Goal: Task Accomplishment & Management: Complete application form

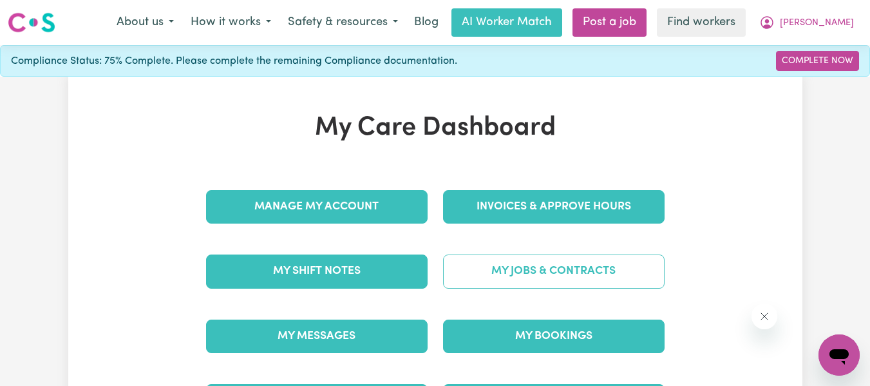
click at [575, 274] on link "My Jobs & Contracts" at bounding box center [554, 270] width 222 height 33
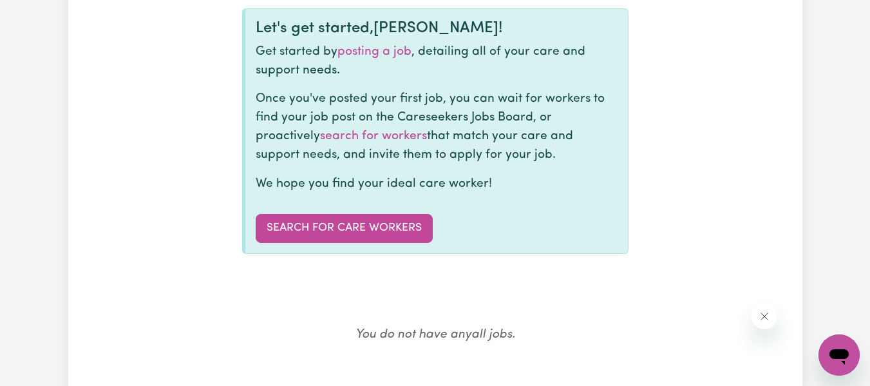
scroll to position [152, 0]
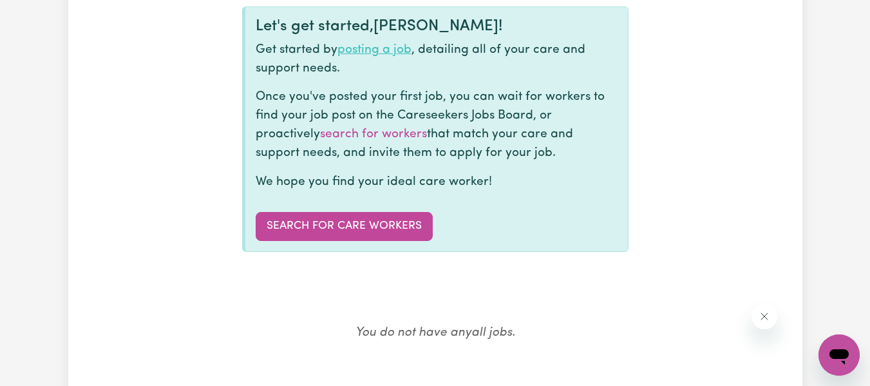
click at [384, 50] on link "posting a job" at bounding box center [374, 50] width 74 height 12
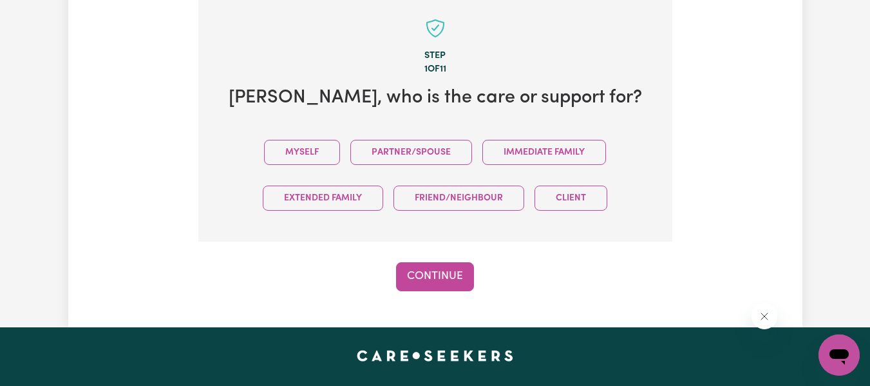
scroll to position [350, 0]
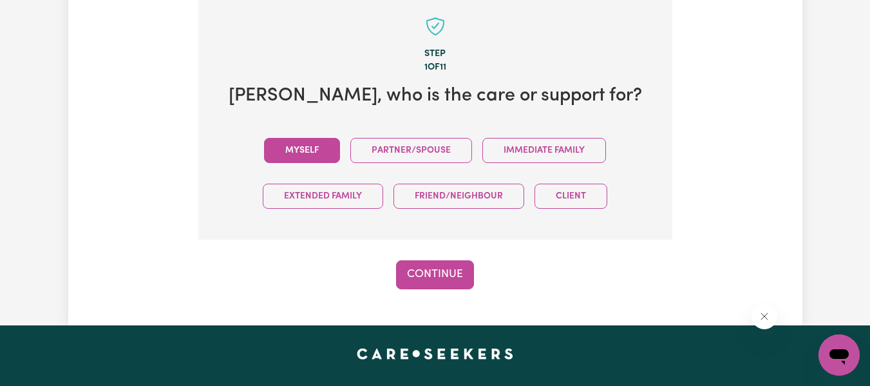
click at [305, 146] on button "Myself" at bounding box center [302, 150] width 76 height 25
click at [428, 270] on button "Continue" at bounding box center [435, 274] width 78 height 28
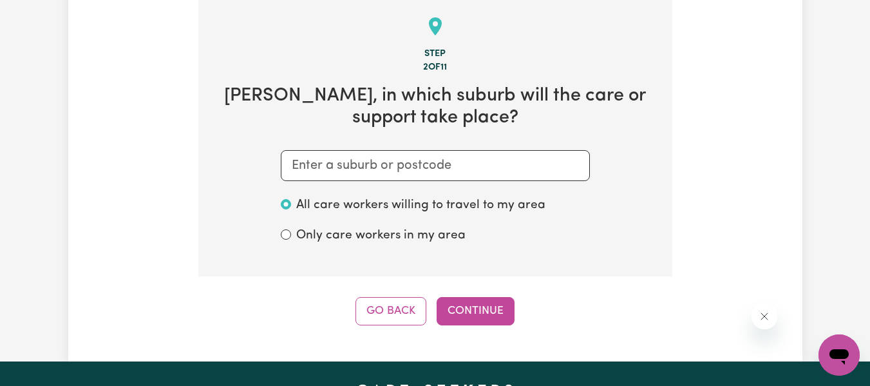
scroll to position [335, 0]
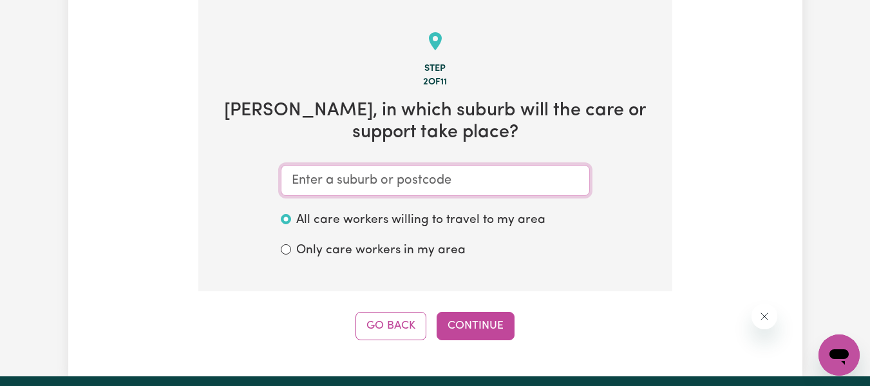
click at [417, 180] on input "text" at bounding box center [435, 180] width 309 height 31
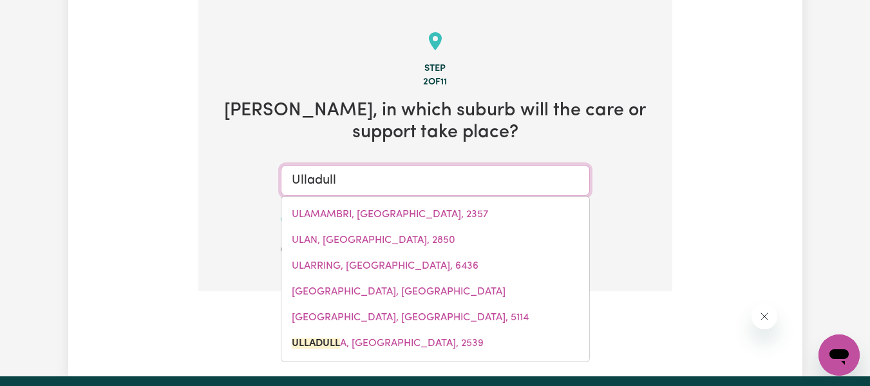
type input "Ulladulla"
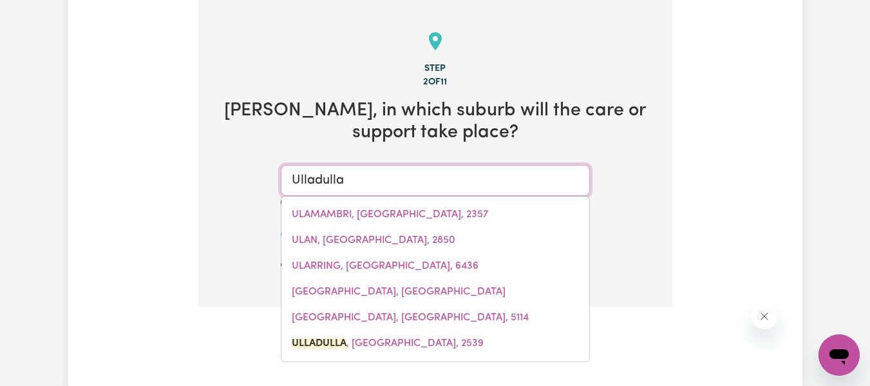
type input "Ulladulla, [GEOGRAPHIC_DATA], 2539"
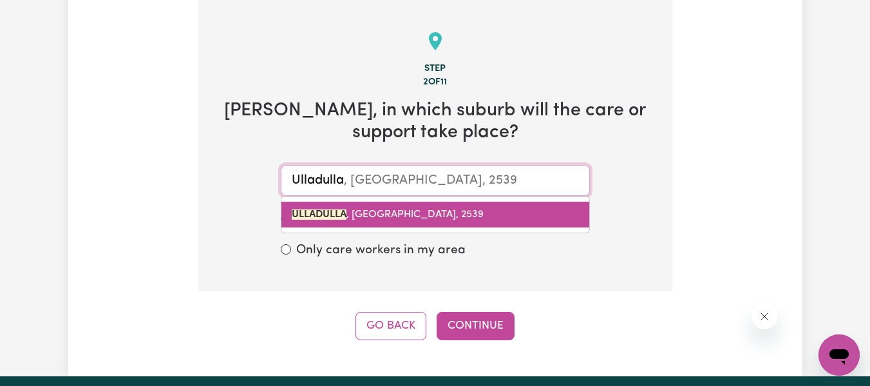
click at [360, 209] on span "ULLADULLA , [GEOGRAPHIC_DATA], 2539" at bounding box center [388, 214] width 192 height 10
type input "ULLADULLA, [GEOGRAPHIC_DATA], 2539"
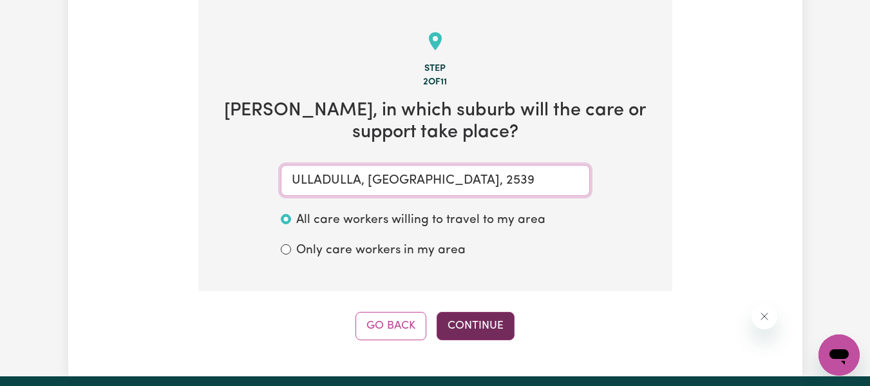
type input "ULLADULLA, [GEOGRAPHIC_DATA], 2539"
click at [478, 322] on button "Continue" at bounding box center [476, 326] width 78 height 28
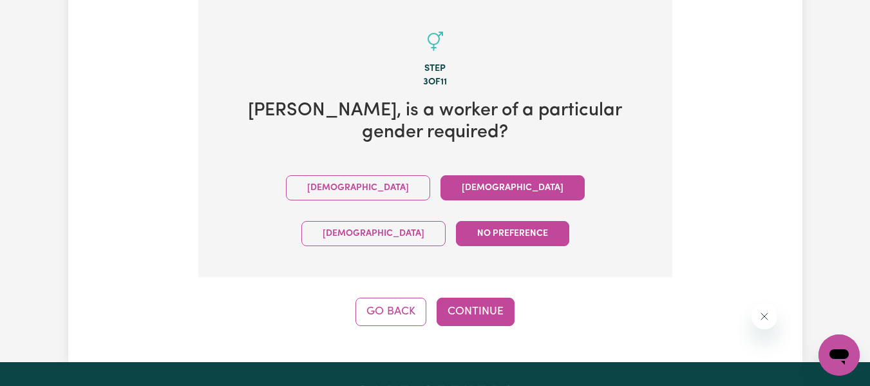
click at [441, 189] on button "[DEMOGRAPHIC_DATA]" at bounding box center [513, 187] width 144 height 25
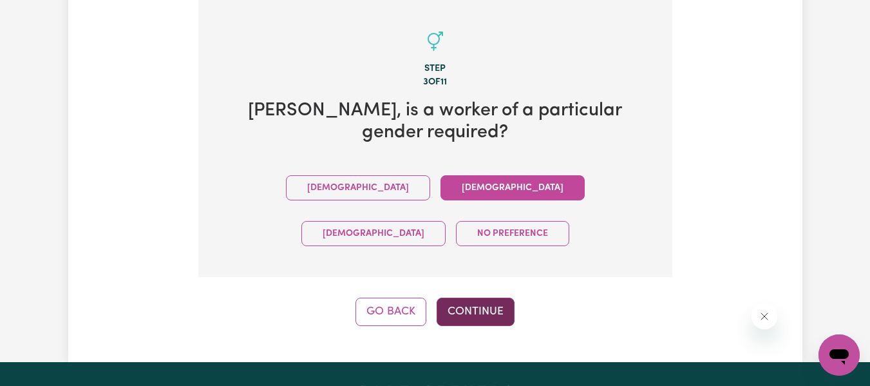
click at [470, 298] on button "Continue" at bounding box center [476, 312] width 78 height 28
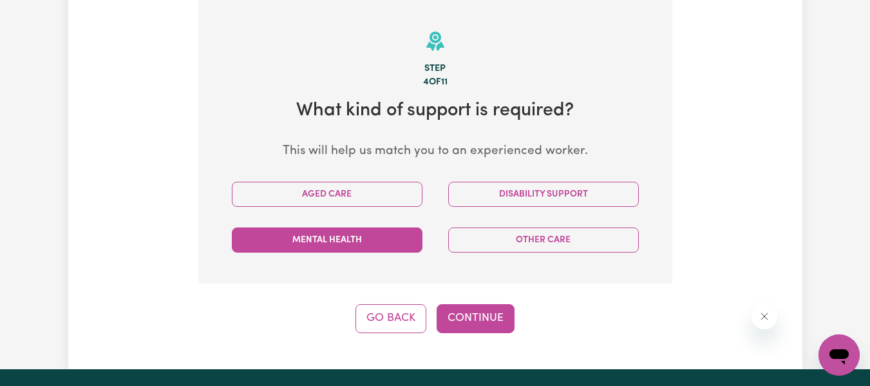
click at [381, 238] on button "Mental Health" at bounding box center [327, 239] width 191 height 25
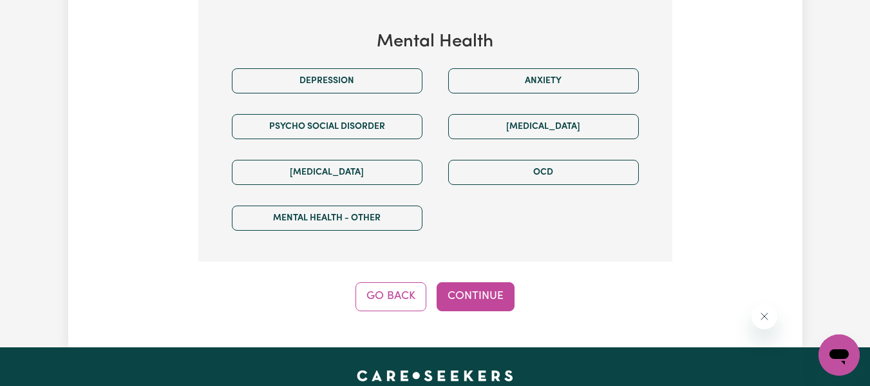
scroll to position [682, 0]
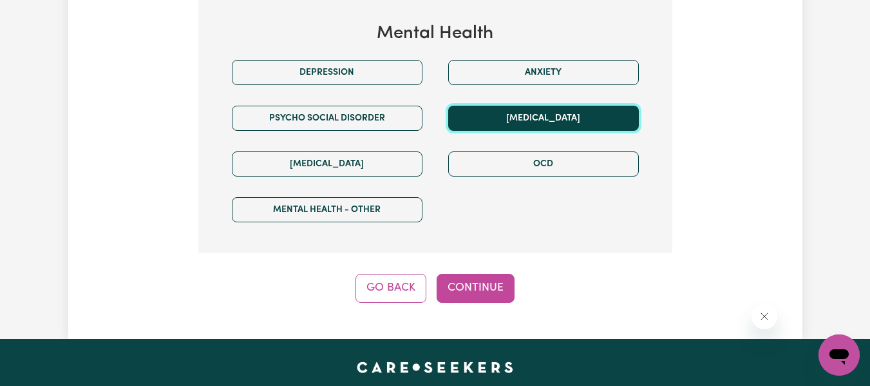
click at [519, 115] on button "[MEDICAL_DATA]" at bounding box center [543, 118] width 191 height 25
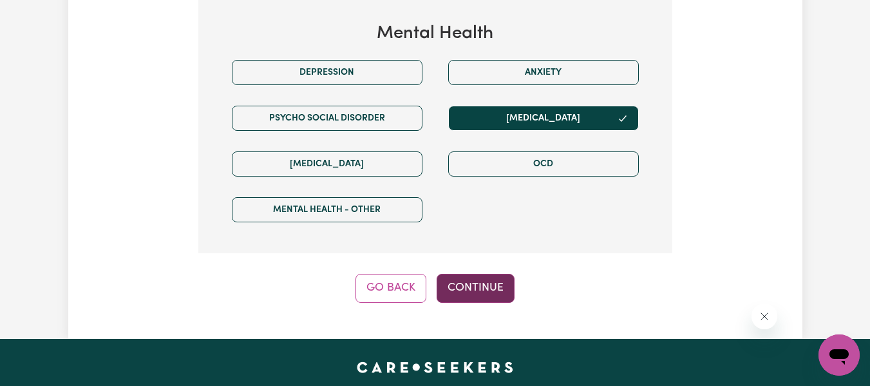
click at [500, 283] on button "Continue" at bounding box center [476, 288] width 78 height 28
select select "PRIVATELY"
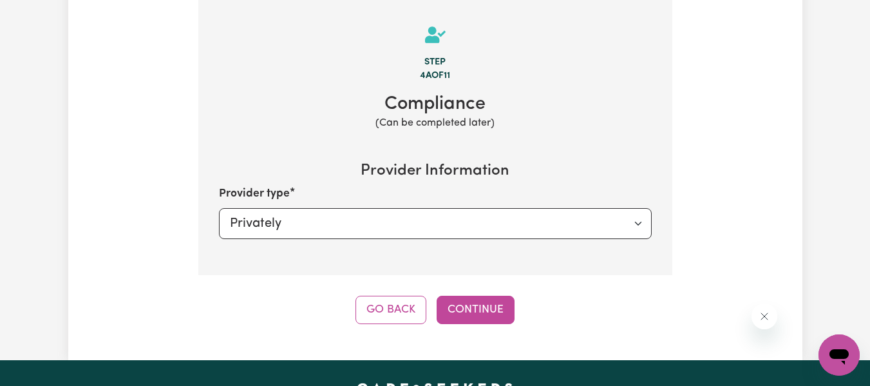
scroll to position [335, 0]
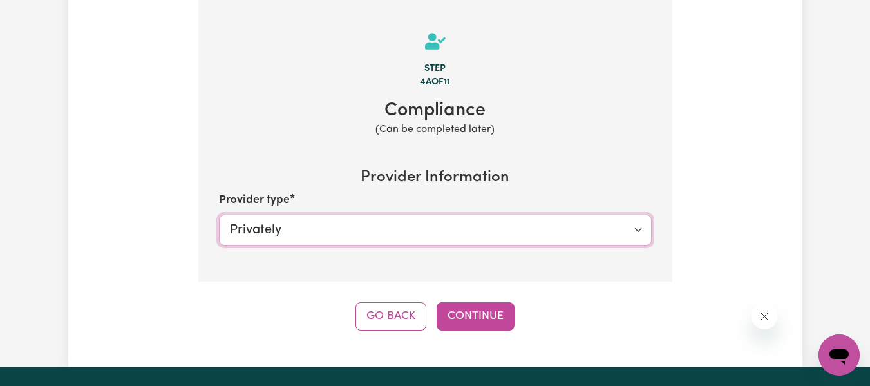
click at [486, 225] on select "Select your provider type... Privately Aged Care / Home Care Package" at bounding box center [435, 229] width 433 height 31
click at [219, 214] on select "Select your provider type... Privately Aged Care / Home Care Package" at bounding box center [435, 229] width 433 height 31
click at [457, 314] on button "Continue" at bounding box center [476, 316] width 78 height 28
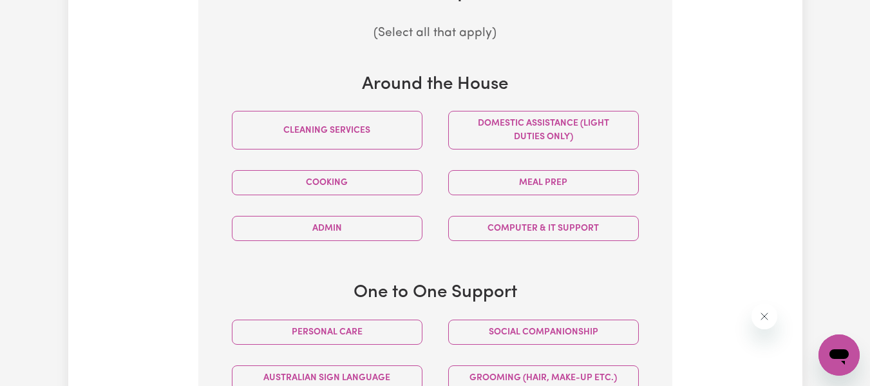
scroll to position [495, 0]
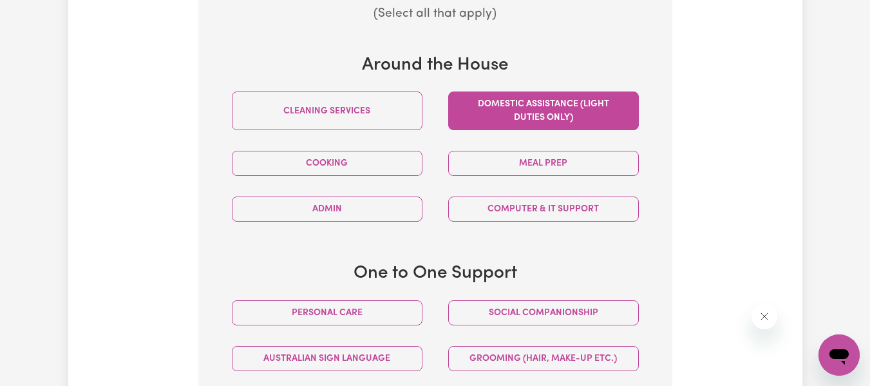
click at [494, 99] on button "Domestic assistance (light duties only)" at bounding box center [543, 110] width 191 height 39
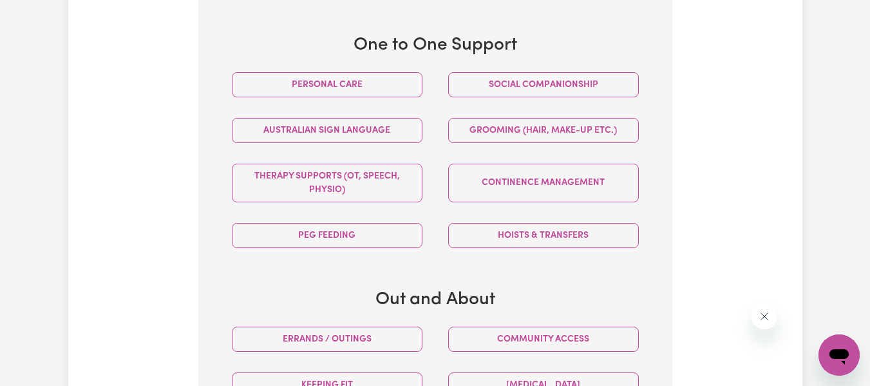
scroll to position [730, 0]
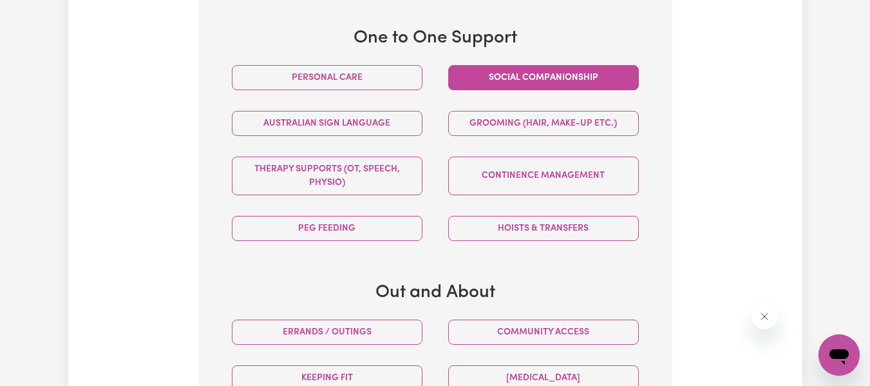
click at [526, 79] on button "Social companionship" at bounding box center [543, 77] width 191 height 25
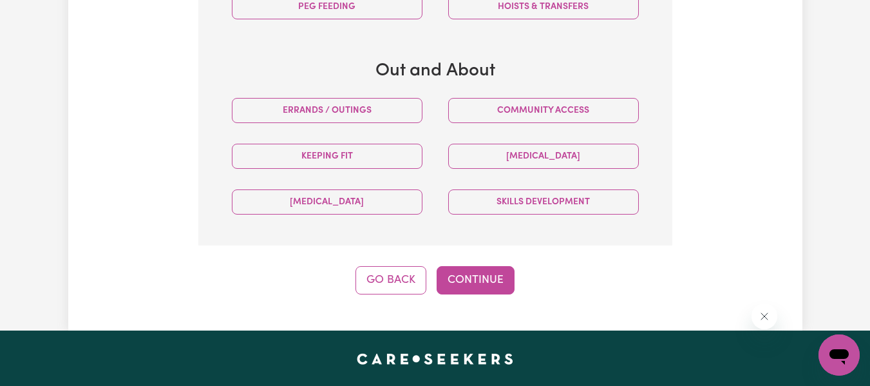
scroll to position [954, 0]
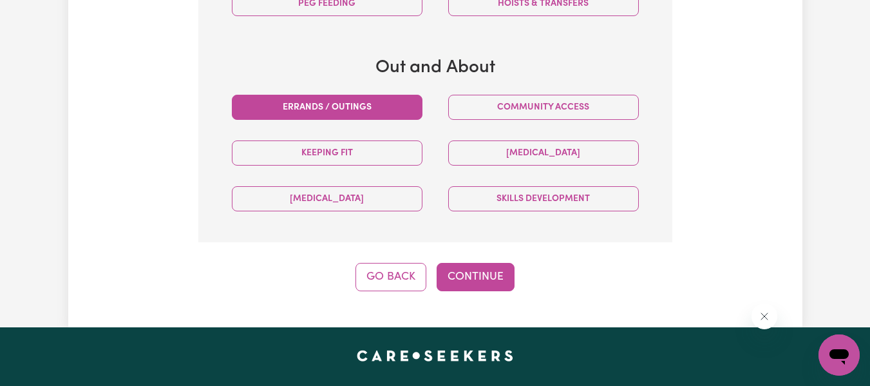
click at [361, 108] on button "Errands / Outings" at bounding box center [327, 107] width 191 height 25
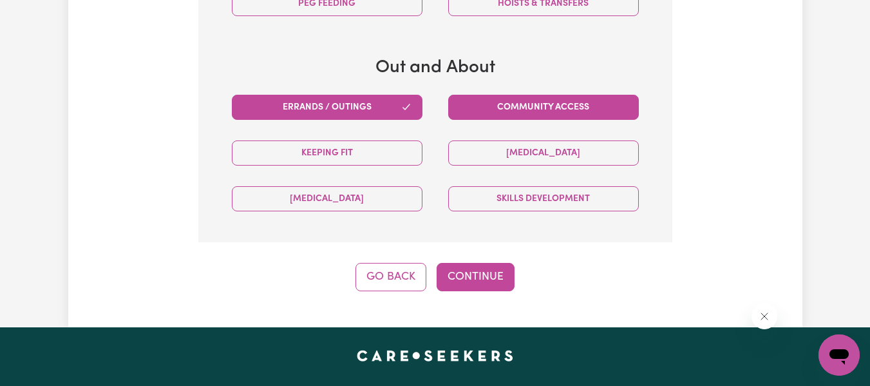
click at [498, 108] on button "Community access" at bounding box center [543, 107] width 191 height 25
click at [486, 263] on button "Continue" at bounding box center [476, 277] width 78 height 28
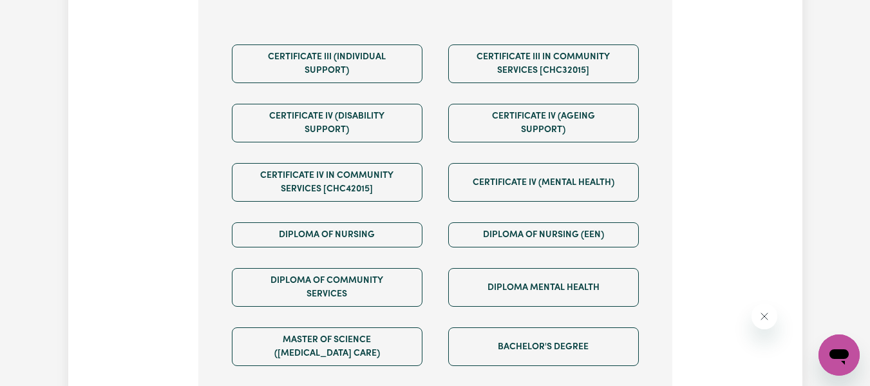
scroll to position [547, 0]
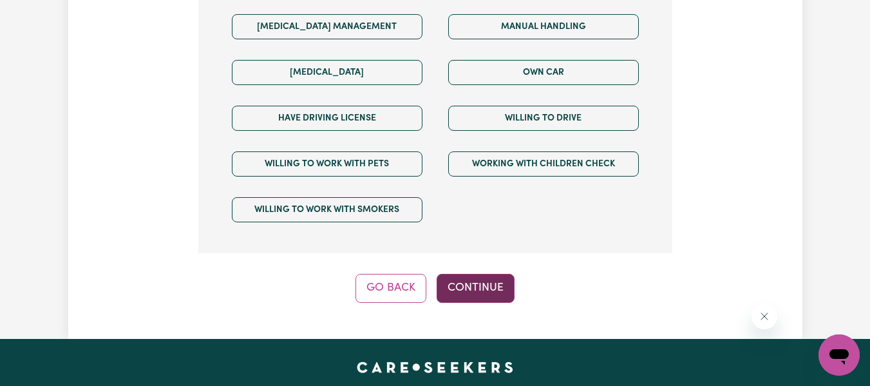
click at [484, 274] on button "Continue" at bounding box center [476, 288] width 78 height 28
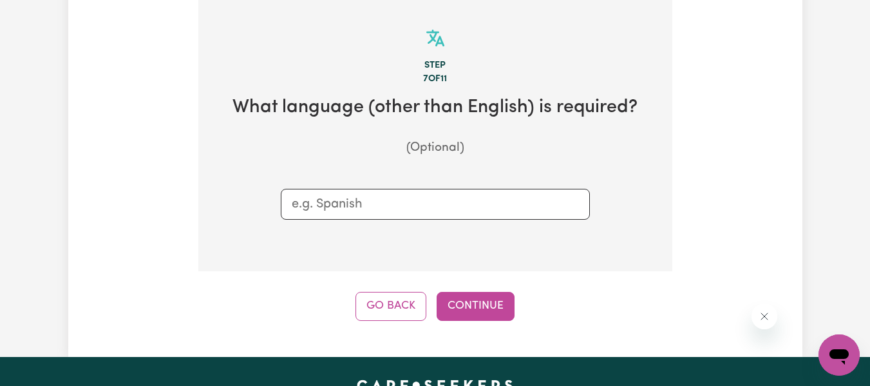
scroll to position [335, 0]
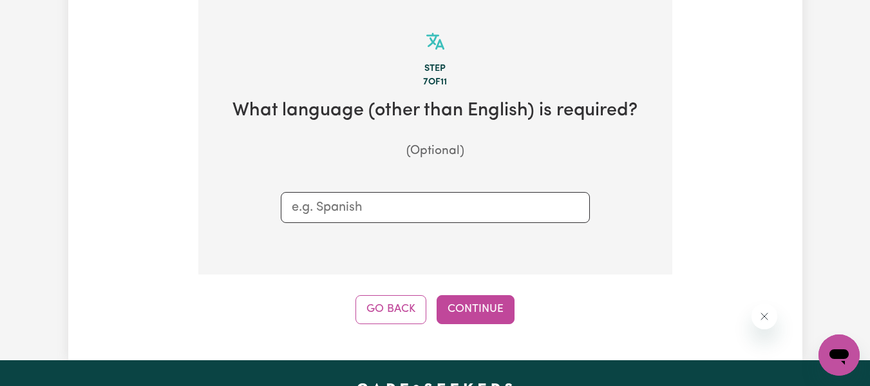
click at [476, 209] on input "text" at bounding box center [435, 207] width 287 height 19
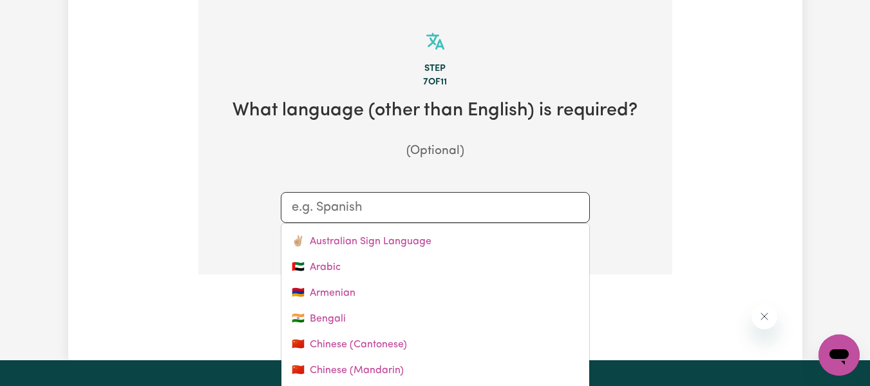
click at [660, 182] on section "Step 7 of 11 What language (other than English) is required? (Optional) ✌🏼 Aust…" at bounding box center [435, 137] width 474 height 275
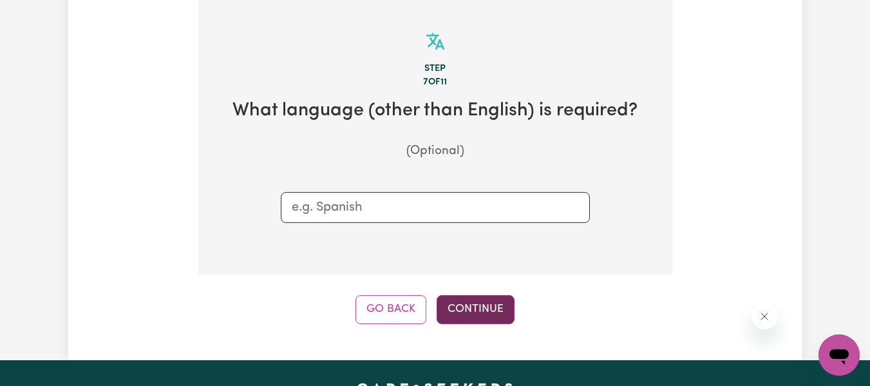
click at [480, 304] on button "Continue" at bounding box center [476, 309] width 78 height 28
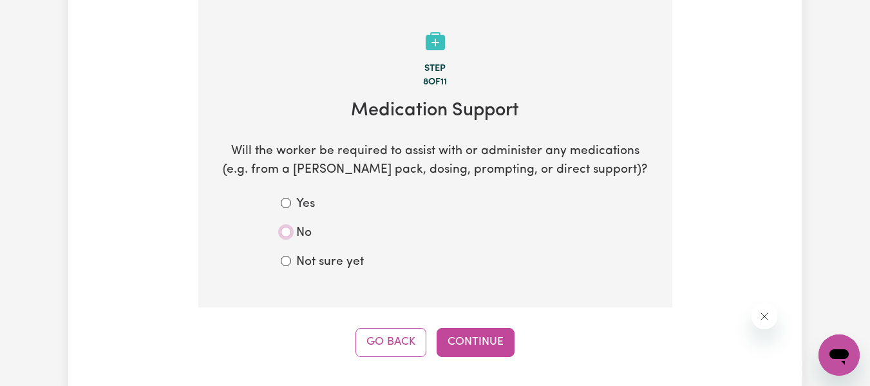
click at [290, 231] on input "No" at bounding box center [286, 232] width 10 height 10
radio input "true"
click at [470, 334] on button "Continue" at bounding box center [476, 342] width 78 height 28
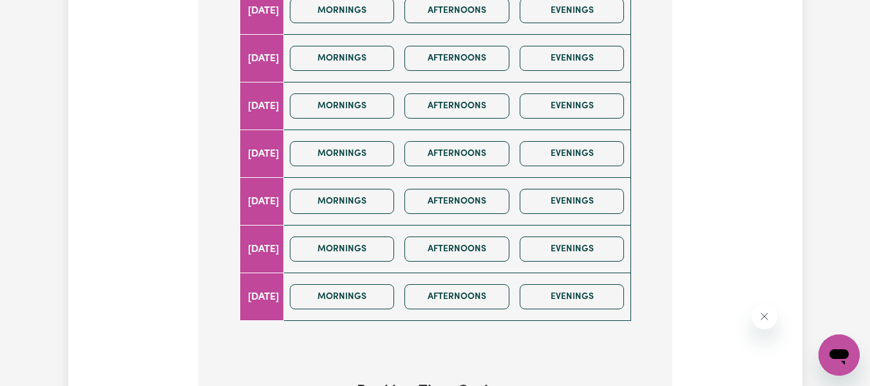
scroll to position [620, 0]
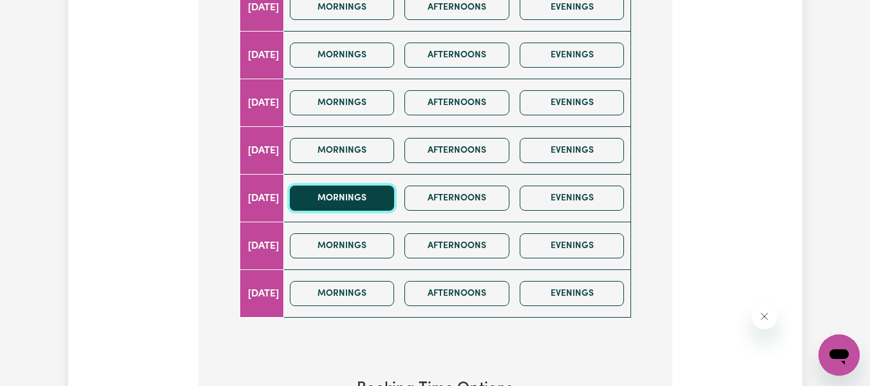
click at [372, 197] on button "Mornings" at bounding box center [342, 197] width 105 height 25
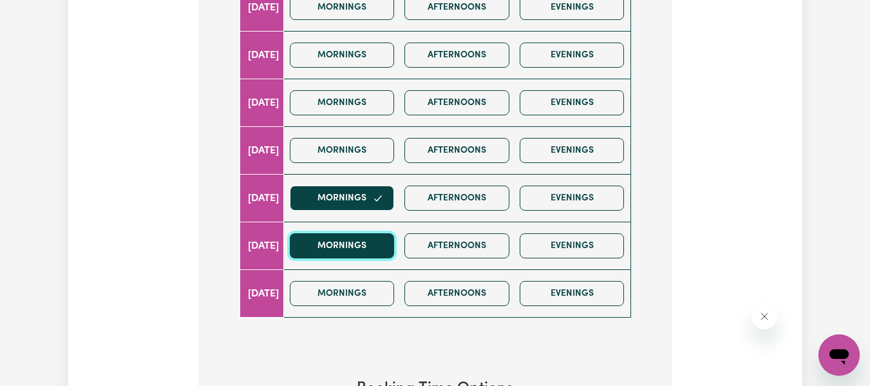
click at [365, 245] on button "Mornings" at bounding box center [342, 245] width 105 height 25
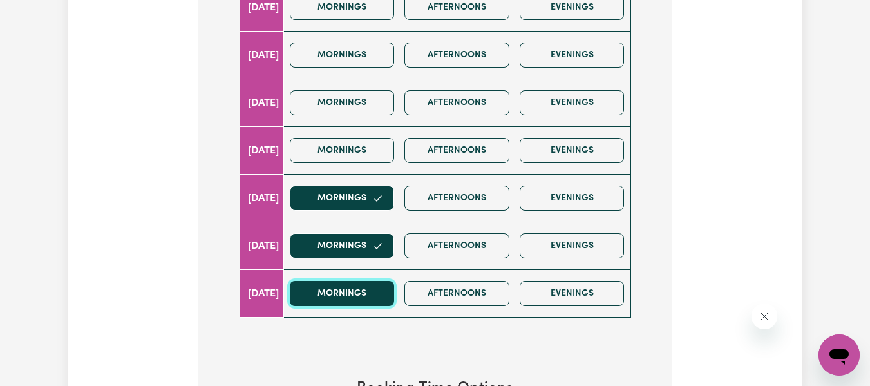
click at [364, 286] on button "Mornings" at bounding box center [342, 293] width 105 height 25
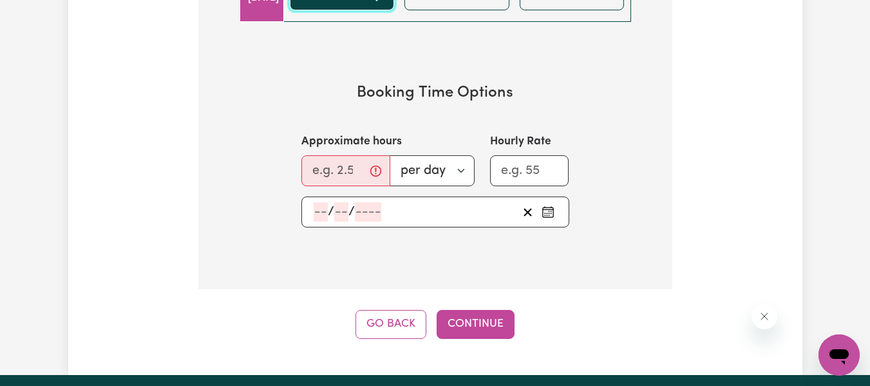
scroll to position [922, 0]
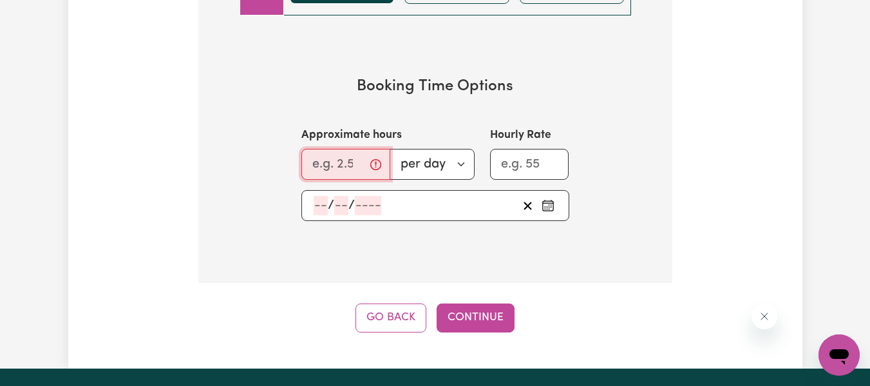
click at [343, 166] on input "Approximate hours" at bounding box center [345, 164] width 89 height 31
type input "3"
click at [542, 164] on input "Hourly Rate" at bounding box center [529, 164] width 79 height 31
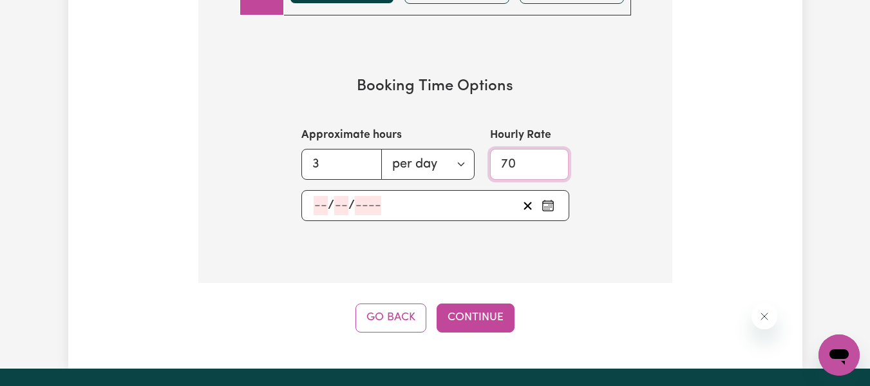
type input "70"
click at [485, 204] on div "/ /" at bounding box center [414, 205] width 205 height 19
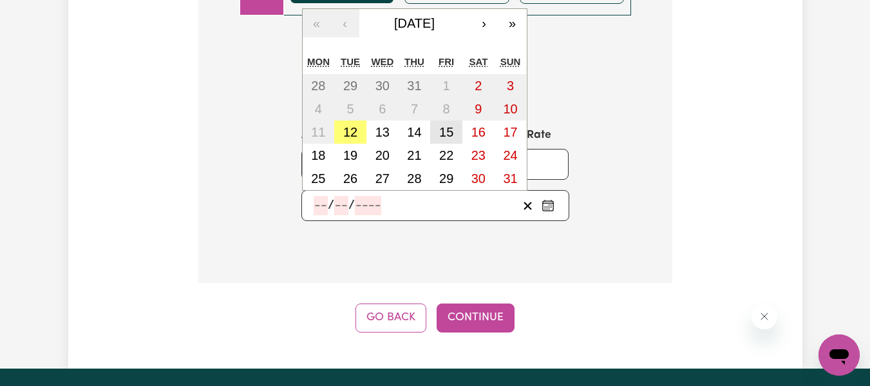
click at [449, 135] on abbr "15" at bounding box center [446, 132] width 14 height 14
type input "[DATE]"
type input "15"
type input "8"
type input "2025"
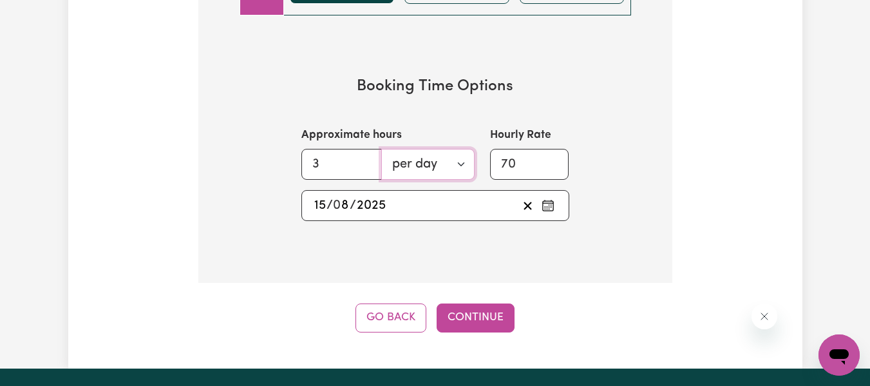
click at [455, 164] on select "per day per week" at bounding box center [427, 164] width 93 height 31
click at [381, 149] on select "per day per week" at bounding box center [427, 164] width 93 height 31
click at [489, 320] on button "Continue" at bounding box center [476, 317] width 78 height 28
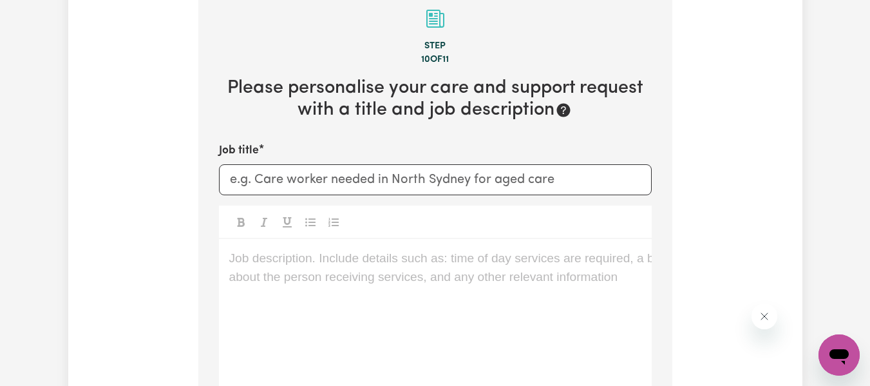
scroll to position [335, 0]
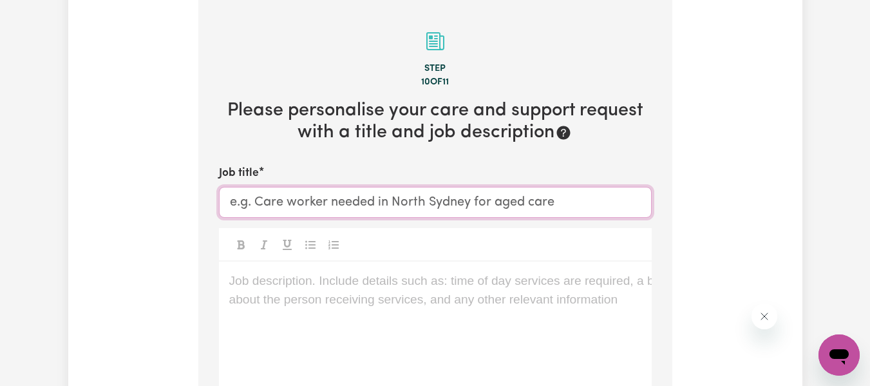
click at [431, 200] on input "Job title" at bounding box center [435, 202] width 433 height 31
type input "Mental Health Support in [GEOGRAPHIC_DATA]"
click at [404, 301] on div "Job description. Include details such as: time of day services are required, a …" at bounding box center [435, 338] width 433 height 155
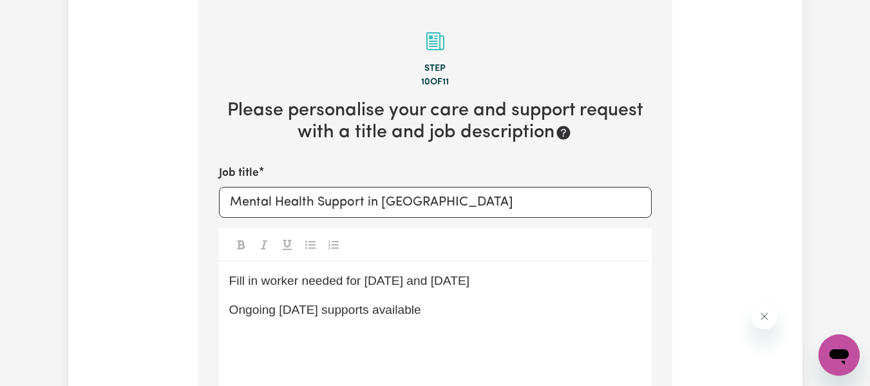
click at [512, 284] on p "Fill in worker needed for [DATE] and [DATE]" at bounding box center [435, 281] width 412 height 19
click at [437, 308] on p "Ongoing [DATE] supports available" at bounding box center [435, 310] width 412 height 19
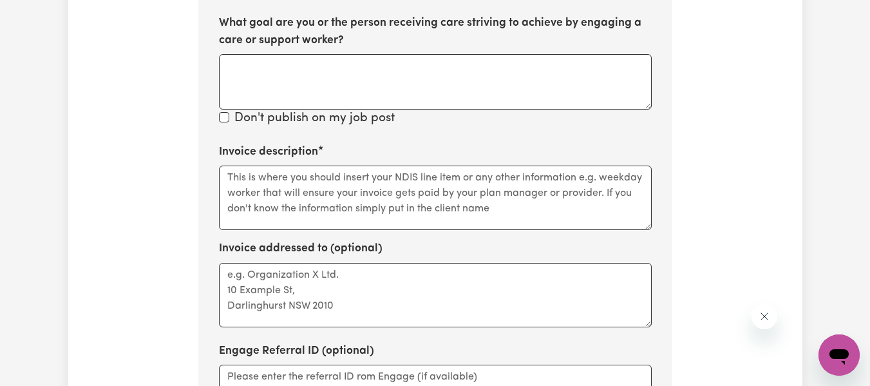
scroll to position [755, 0]
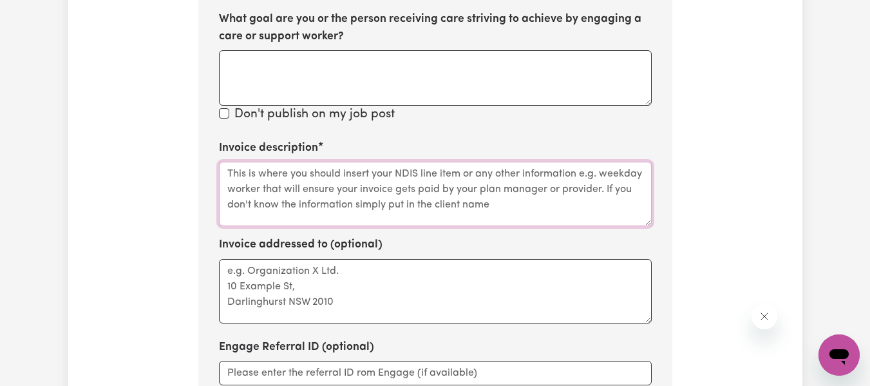
click at [482, 190] on textarea "Invoice description" at bounding box center [435, 194] width 433 height 64
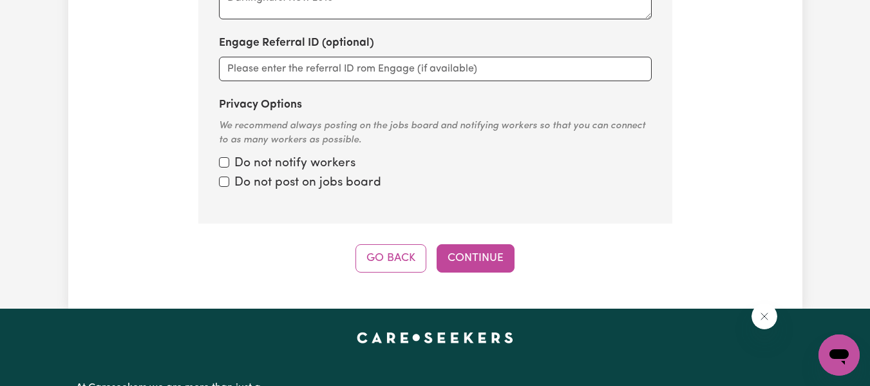
scroll to position [1070, 0]
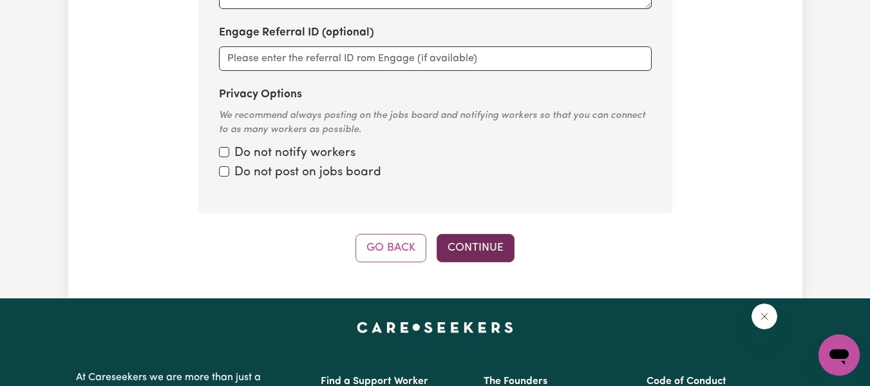
type textarea "Social and Community Access"
click at [488, 248] on button "Continue" at bounding box center [476, 248] width 78 height 28
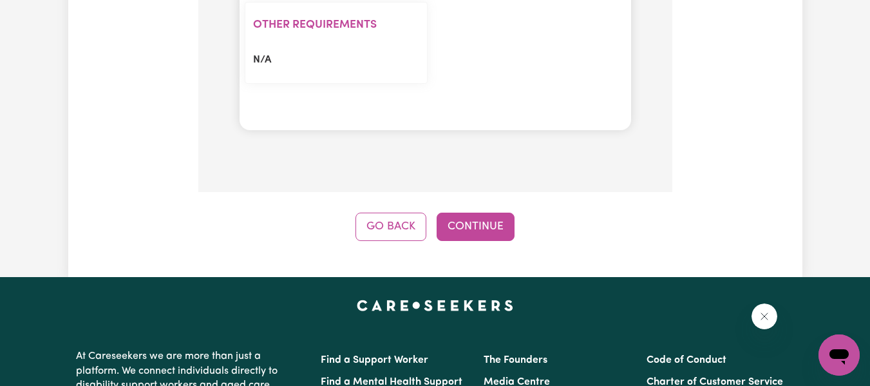
scroll to position [1628, 0]
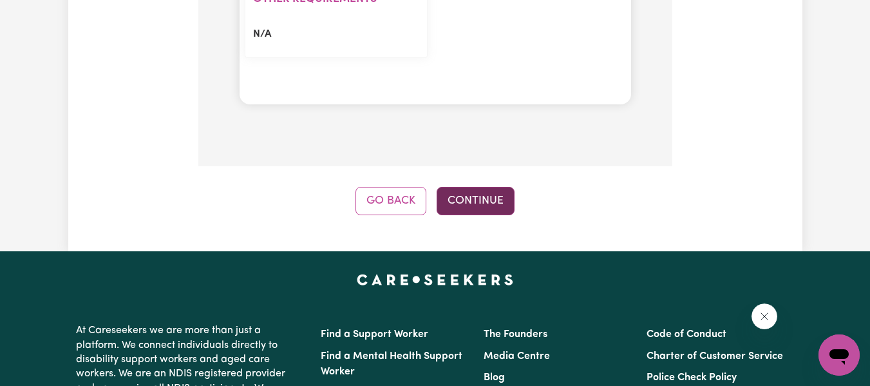
click at [484, 202] on button "Continue" at bounding box center [476, 201] width 78 height 28
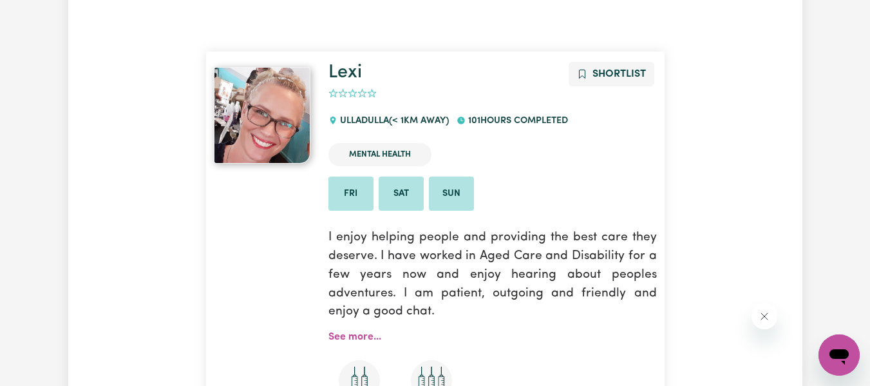
scroll to position [435, 0]
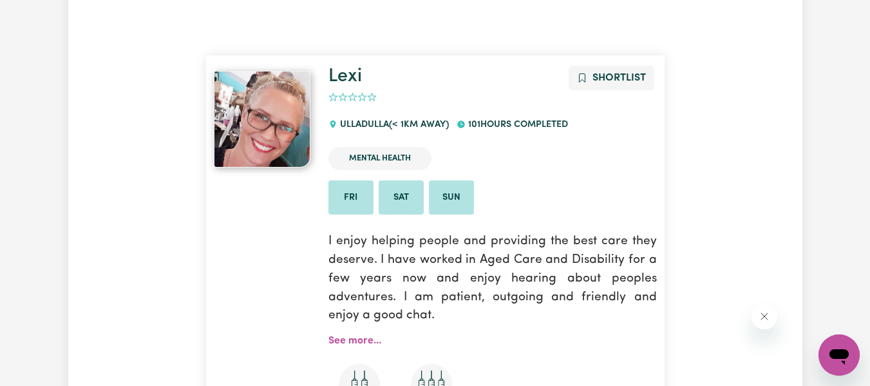
click at [277, 124] on img at bounding box center [262, 119] width 97 height 97
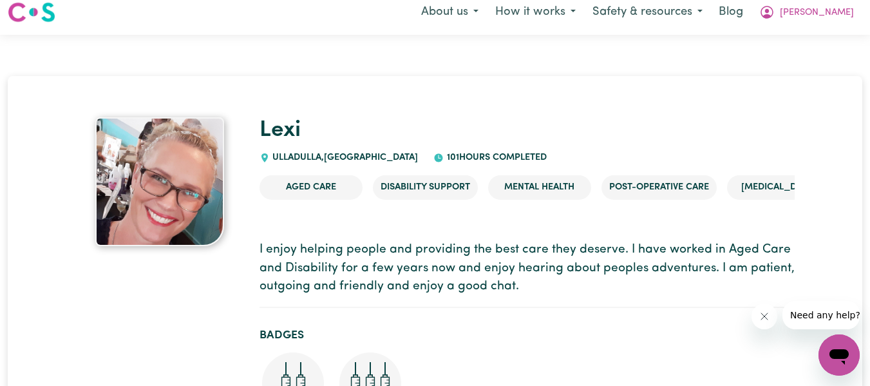
scroll to position [5, 0]
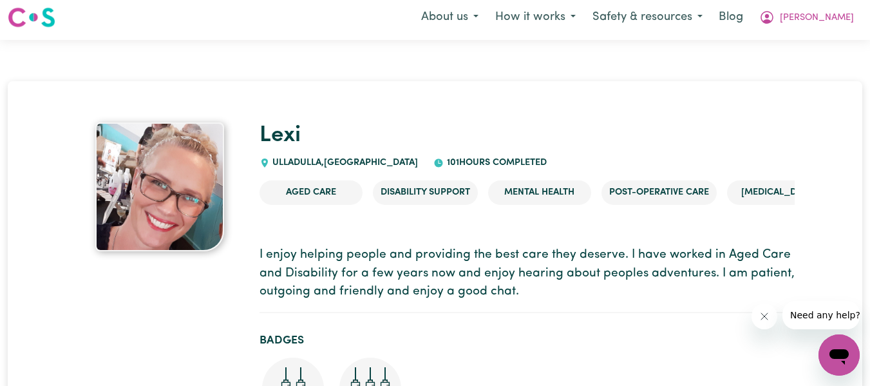
click at [190, 179] on img at bounding box center [159, 186] width 129 height 129
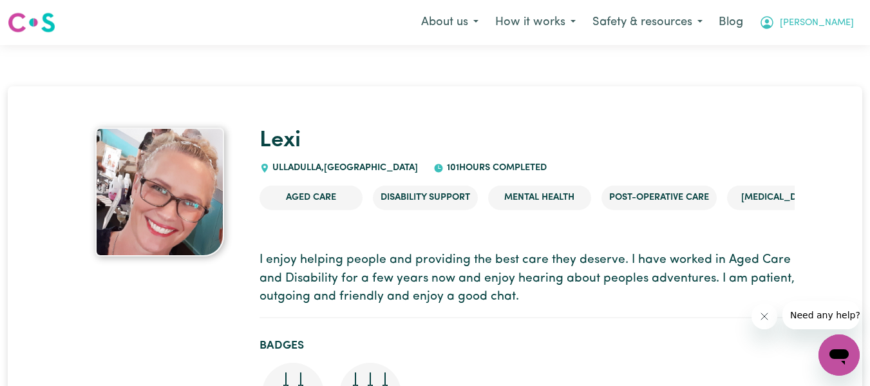
click at [844, 24] on span "Kate" at bounding box center [817, 23] width 74 height 14
click at [817, 46] on link "My SC Dashboard" at bounding box center [811, 50] width 102 height 24
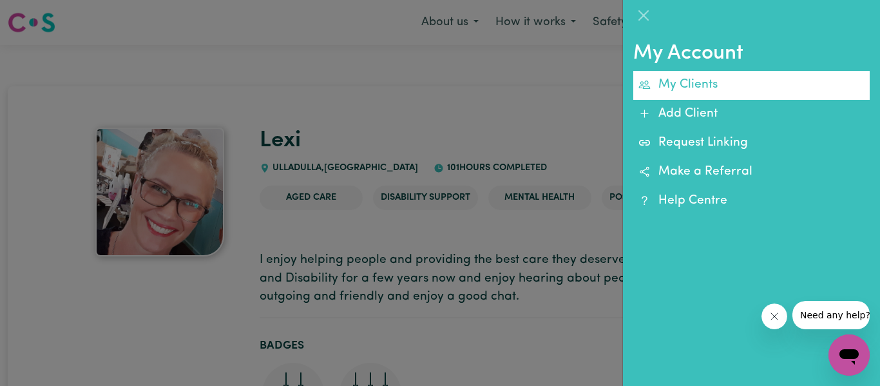
click at [694, 90] on link "My Clients" at bounding box center [751, 85] width 236 height 29
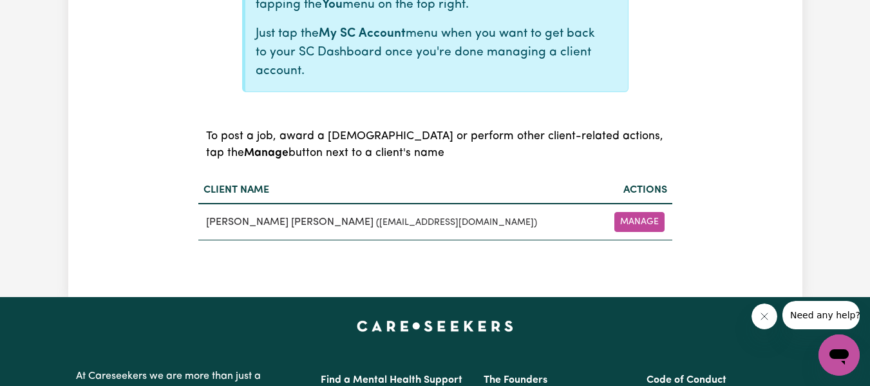
scroll to position [424, 0]
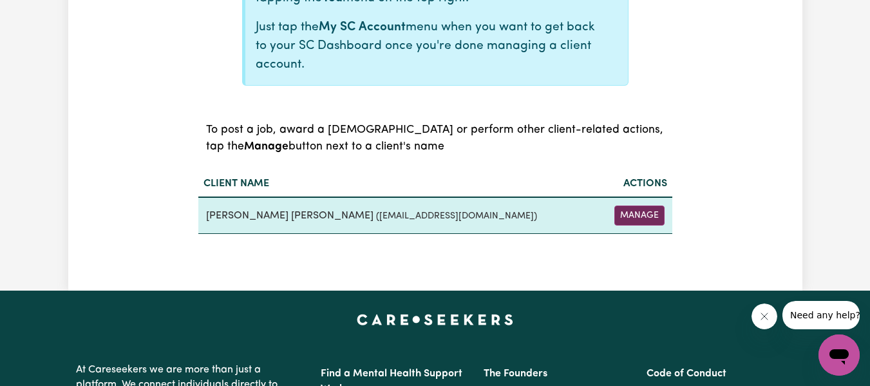
click at [627, 215] on button "Manage" at bounding box center [639, 215] width 50 height 20
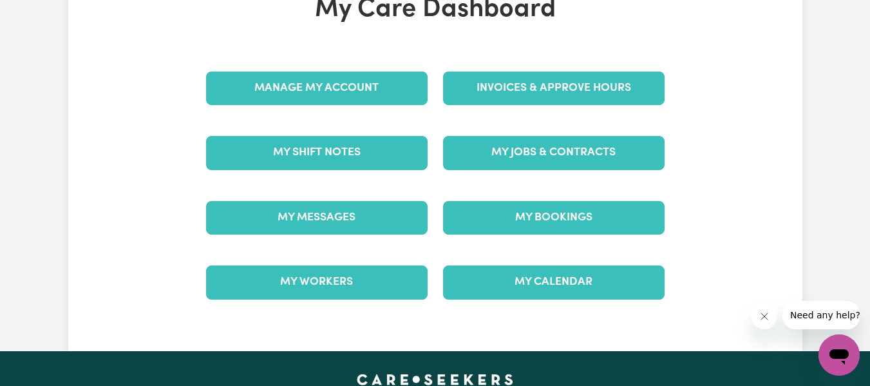
scroll to position [115, 0]
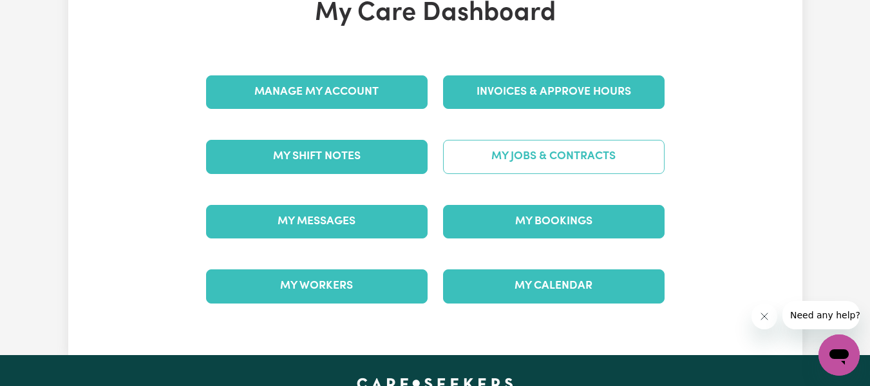
click at [556, 153] on link "My Jobs & Contracts" at bounding box center [554, 156] width 222 height 33
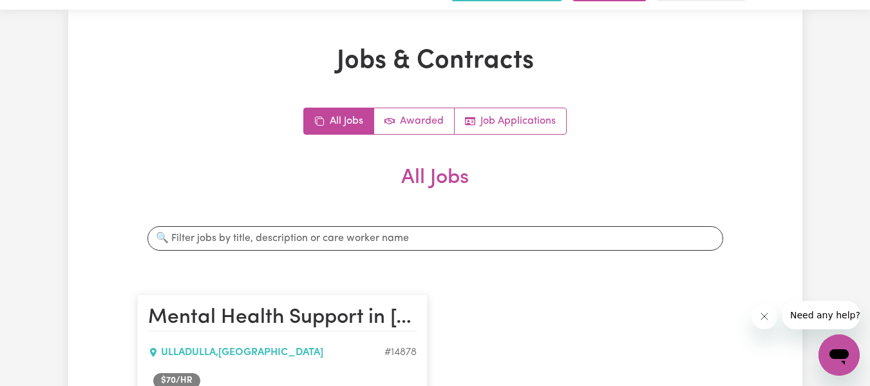
scroll to position [29, 0]
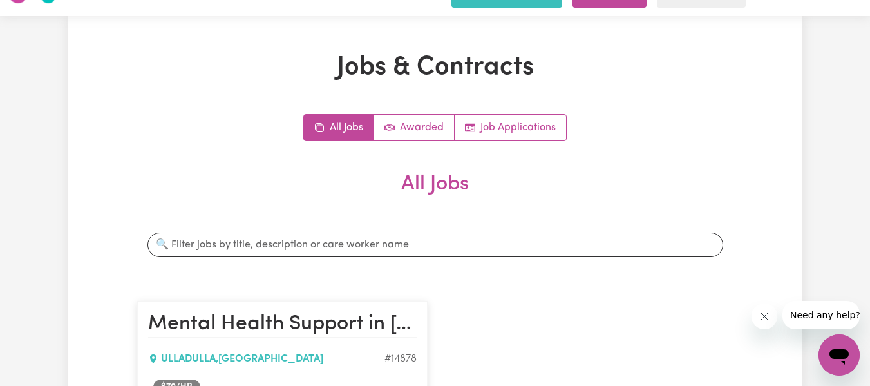
click at [417, 143] on div "All Jobs Awarded Job Applications All Jobs Search jobs Mental Health Support in…" at bounding box center [435, 358] width 596 height 489
click at [413, 128] on link "Awarded" at bounding box center [414, 128] width 81 height 26
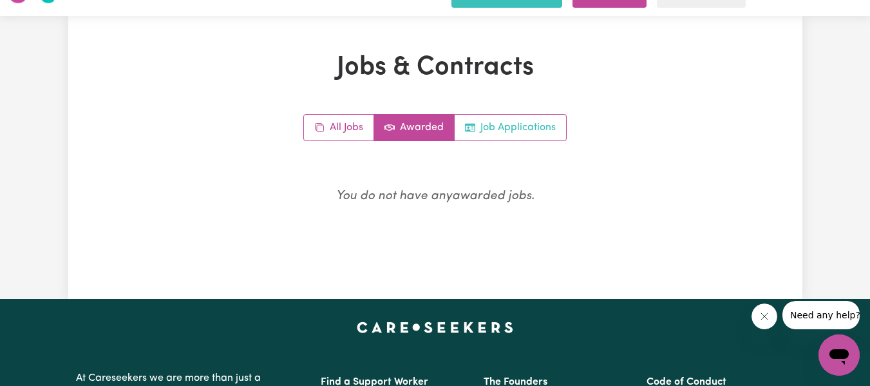
click at [512, 119] on link "Job Applications" at bounding box center [510, 128] width 111 height 26
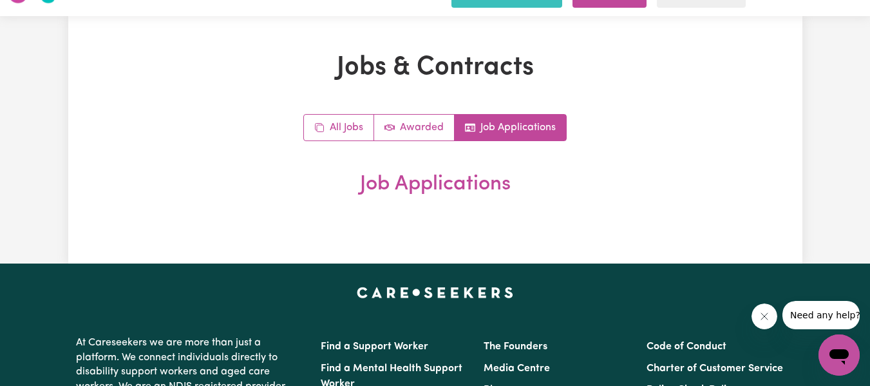
scroll to position [0, 0]
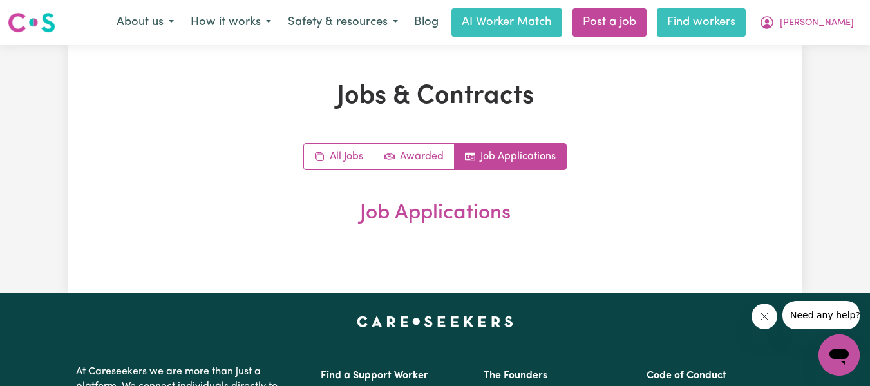
click at [746, 26] on link "Find workers" at bounding box center [701, 22] width 89 height 28
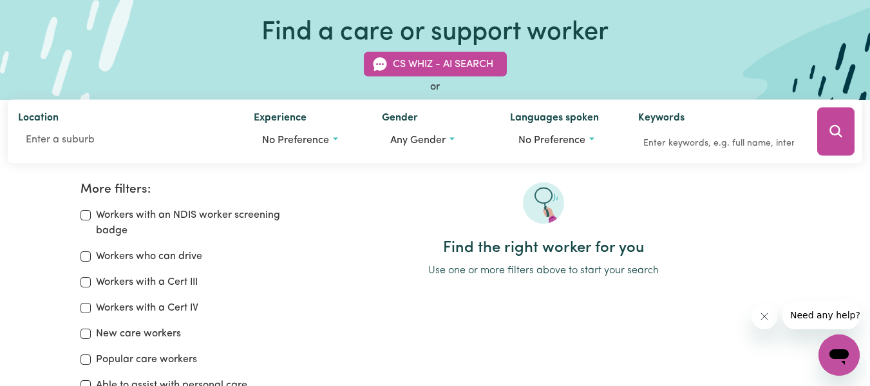
scroll to position [88, 0]
